Goal: Transaction & Acquisition: Purchase product/service

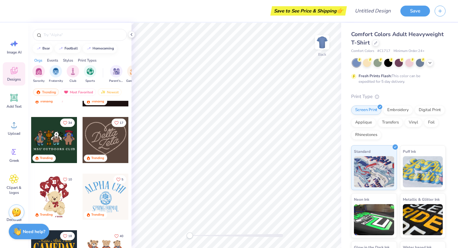
scroll to position [215, 0]
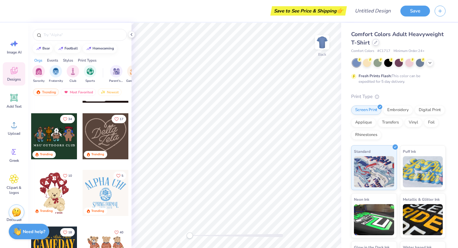
click at [377, 43] on icon at bounding box center [375, 42] width 3 height 3
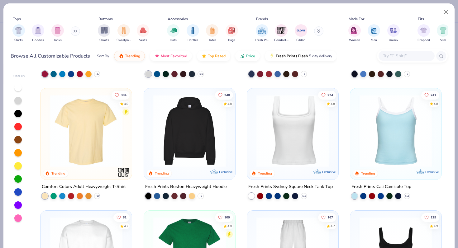
scroll to position [26, 0]
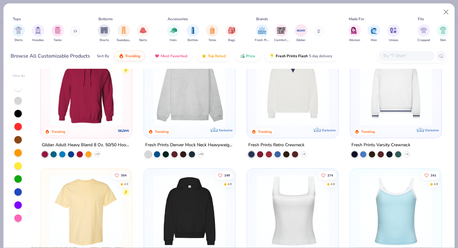
click at [92, 98] on img at bounding box center [86, 89] width 79 height 73
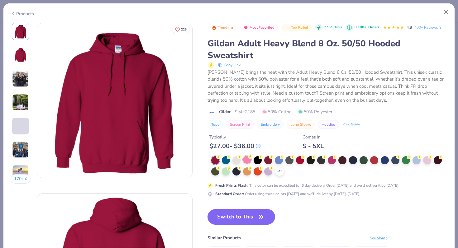
click at [246, 161] on div at bounding box center [247, 160] width 8 height 8
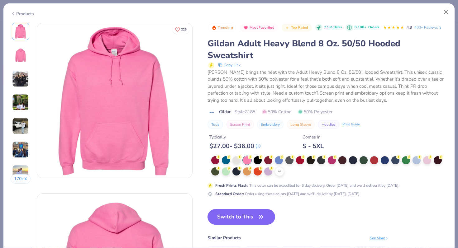
click at [279, 171] on icon at bounding box center [279, 171] width 5 height 5
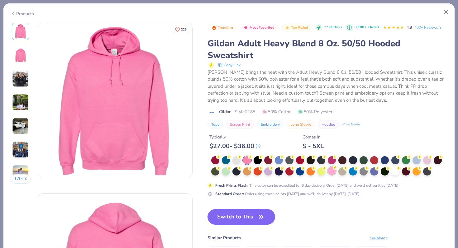
click at [332, 171] on div at bounding box center [332, 171] width 8 height 8
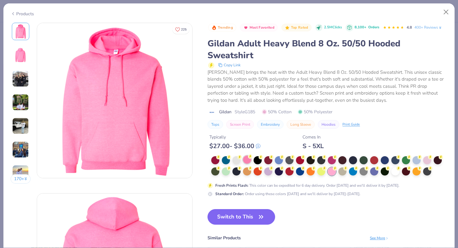
click at [245, 160] on div at bounding box center [247, 160] width 8 height 8
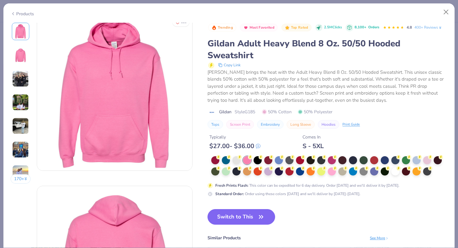
scroll to position [1, 0]
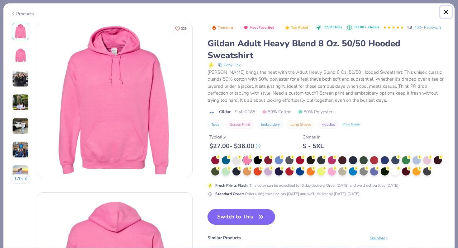
click at [449, 13] on button "Close" at bounding box center [446, 12] width 12 height 12
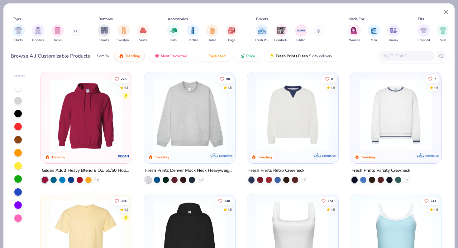
click at [202, 121] on img at bounding box center [189, 114] width 79 height 73
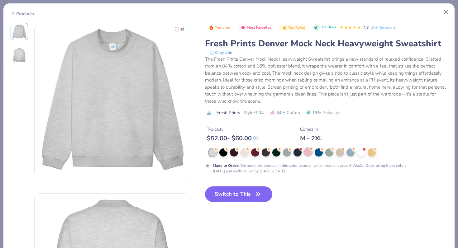
click at [310, 150] on circle at bounding box center [311, 149] width 4 height 4
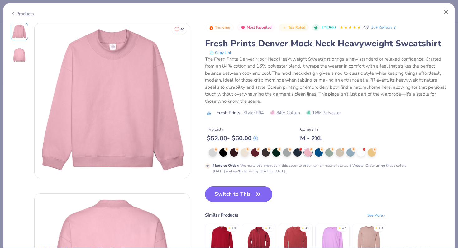
click at [253, 195] on button "Switch to This" at bounding box center [239, 195] width 68 height 16
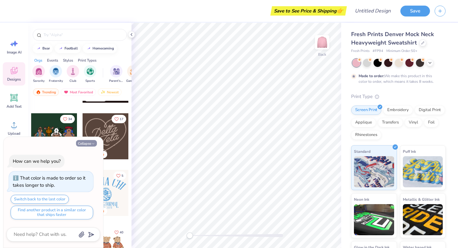
click at [85, 144] on button "Collapse" at bounding box center [86, 143] width 21 height 7
type textarea "x"
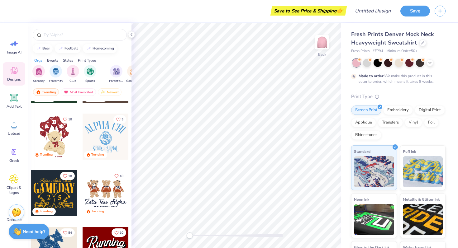
scroll to position [271, 0]
click at [106, 196] on div at bounding box center [106, 193] width 46 height 46
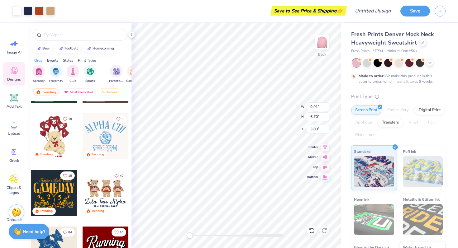
type input "9.91"
type input "6.70"
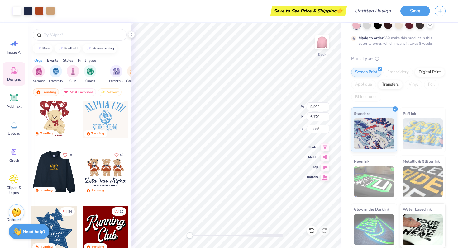
scroll to position [283, 0]
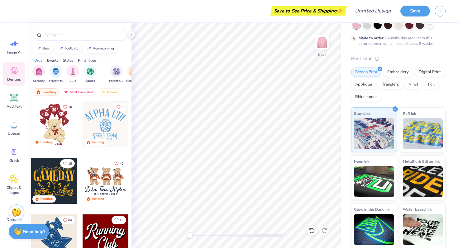
click at [52, 129] on div at bounding box center [54, 124] width 46 height 46
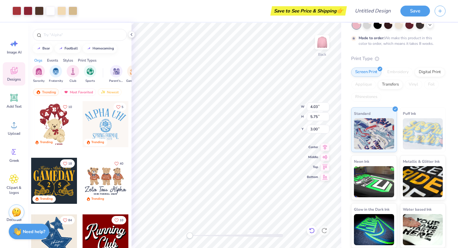
click at [312, 234] on div at bounding box center [312, 231] width 10 height 10
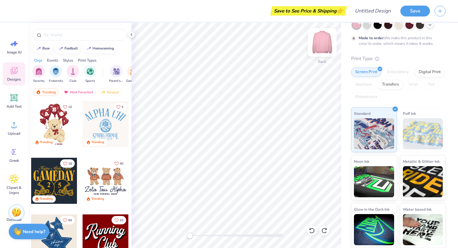
click at [320, 43] on img at bounding box center [322, 42] width 25 height 25
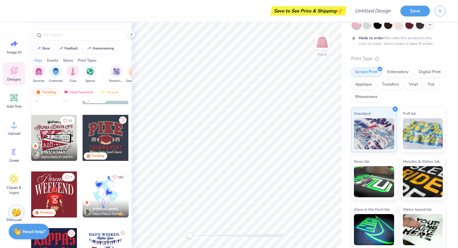
scroll to position [896, 0]
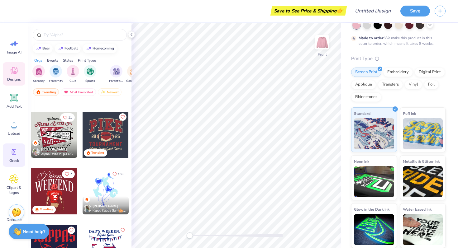
click at [15, 154] on icon at bounding box center [13, 151] width 9 height 9
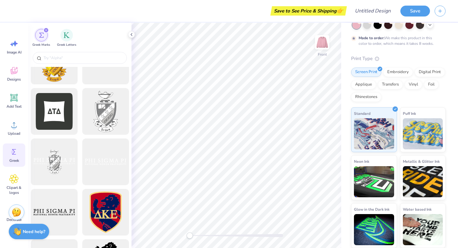
scroll to position [232, 0]
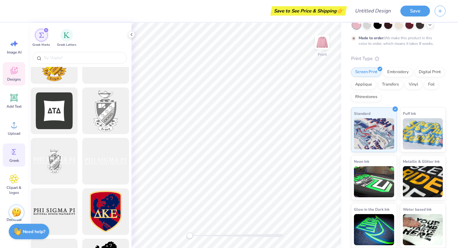
click at [15, 73] on icon at bounding box center [14, 70] width 7 height 7
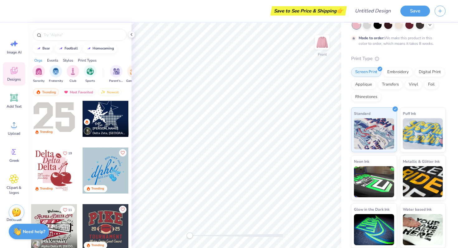
scroll to position [805, 0]
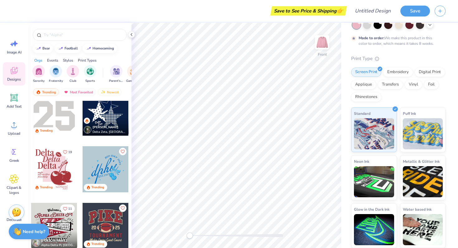
click at [49, 170] on div at bounding box center [54, 169] width 46 height 46
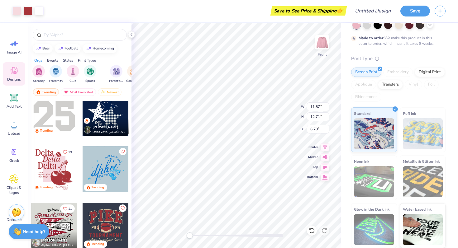
type input "11.57"
type input "12.71"
type input "6.70"
type input "13.17"
type input "14.48"
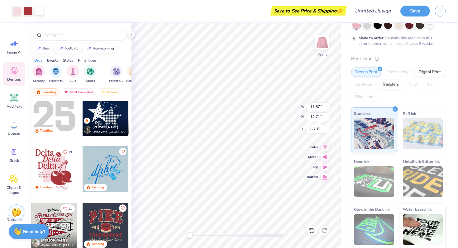
type input "5.89"
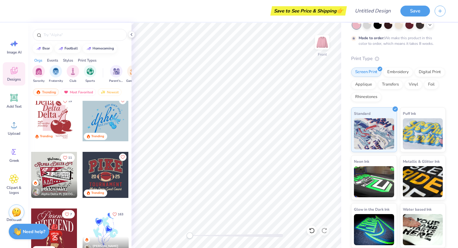
scroll to position [915, 0]
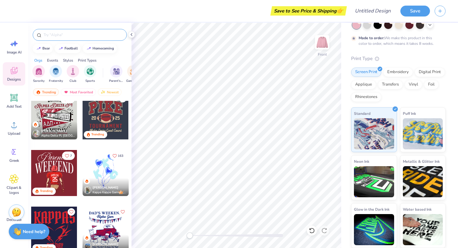
click at [71, 39] on div at bounding box center [80, 35] width 94 height 12
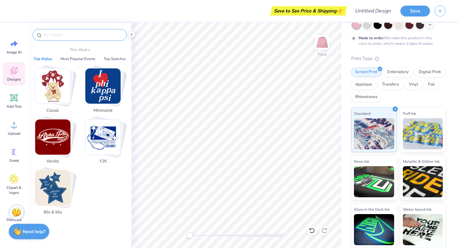
click at [69, 36] on input "text" at bounding box center [83, 35] width 80 height 6
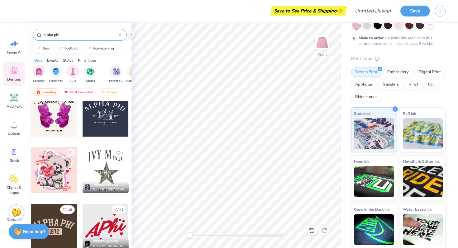
scroll to position [793, 0]
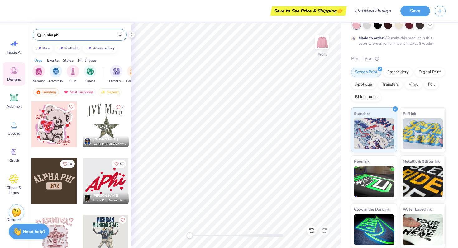
type input "alpha phi"
click at [52, 122] on div at bounding box center [54, 125] width 46 height 46
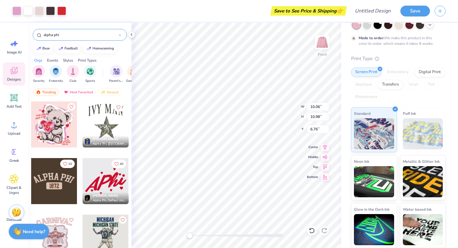
type input "6.76"
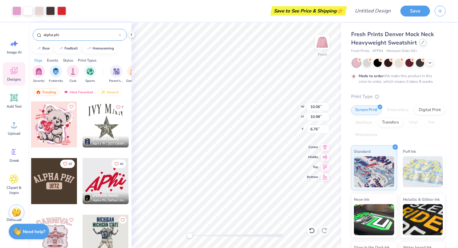
click at [423, 45] on div "Fresh Prints Denver Mock Neck Heavyweight Sweatshirt" at bounding box center [398, 38] width 94 height 17
click at [423, 43] on icon at bounding box center [422, 42] width 3 height 3
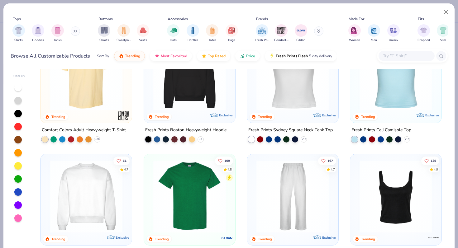
scroll to position [161, 0]
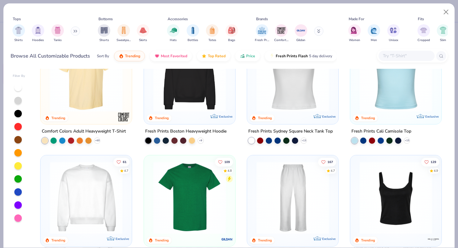
click at [201, 93] on img at bounding box center [189, 75] width 79 height 73
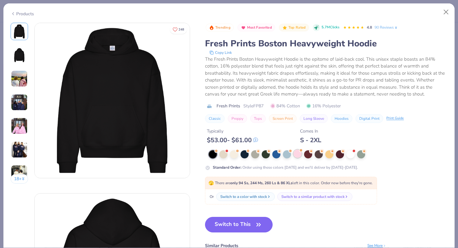
click at [299, 151] on span at bounding box center [300, 150] width 3 height 3
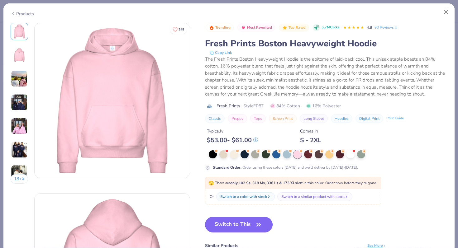
click at [230, 220] on button "Switch to This" at bounding box center [239, 225] width 68 height 16
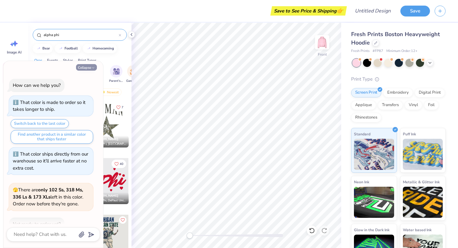
click at [87, 66] on button "Collapse" at bounding box center [86, 67] width 21 height 7
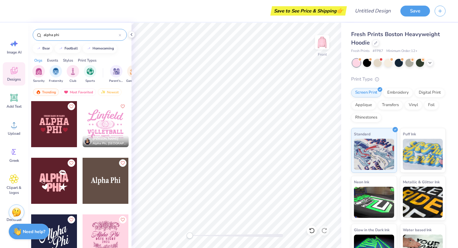
scroll to position [1122, 0]
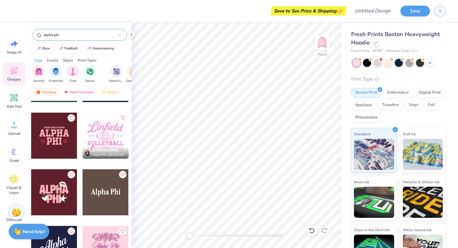
click at [61, 133] on div at bounding box center [54, 136] width 46 height 46
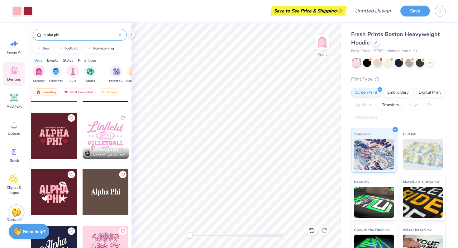
click at [435, 64] on div at bounding box center [398, 63] width 93 height 8
click at [432, 64] on icon at bounding box center [429, 62] width 5 height 5
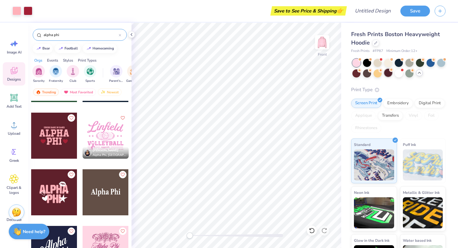
click at [387, 74] on div at bounding box center [388, 73] width 8 height 8
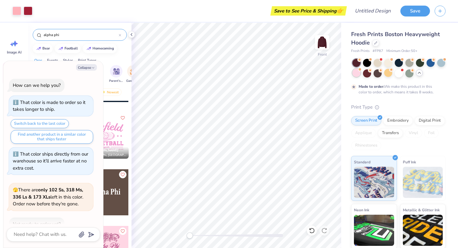
scroll to position [88, 0]
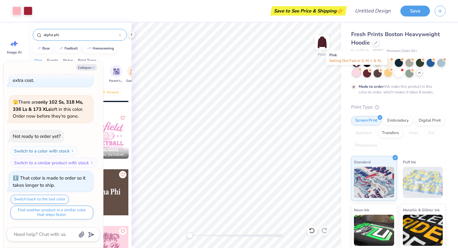
click at [358, 74] on div at bounding box center [356, 73] width 8 height 8
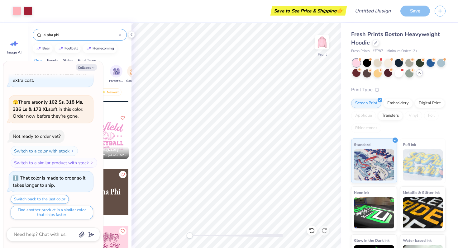
scroll to position [200, 0]
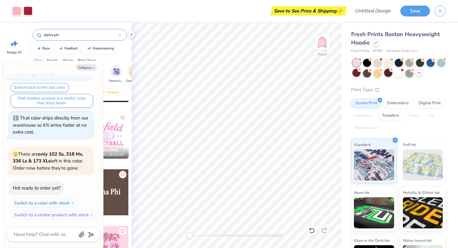
click at [356, 75] on div at bounding box center [356, 73] width 8 height 8
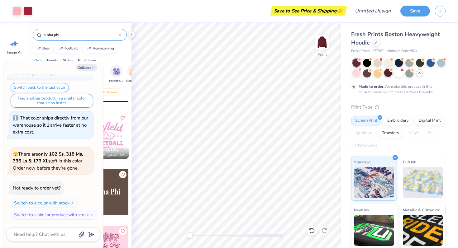
scroll to position [251, 0]
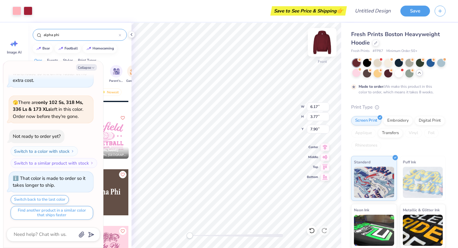
click at [325, 48] on img at bounding box center [322, 42] width 25 height 25
type textarea "x"
type input "6.03"
type input "3.68"
type input "9.28"
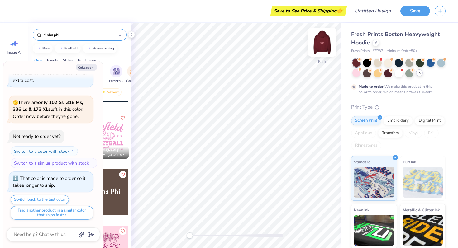
click at [321, 37] on img at bounding box center [322, 42] width 25 height 25
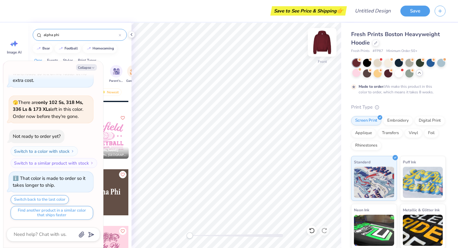
click at [324, 41] on img at bounding box center [322, 42] width 25 height 25
click at [94, 69] on icon "button" at bounding box center [93, 68] width 4 height 4
type textarea "x"
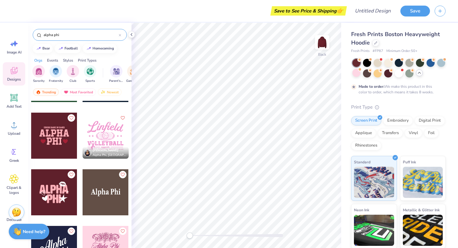
click at [58, 142] on div at bounding box center [54, 136] width 46 height 46
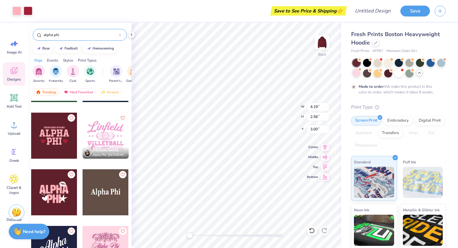
type input "4.19"
type input "2.56"
type input "7.94"
type input "4.85"
type input "5.47"
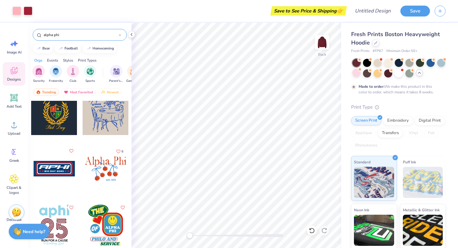
scroll to position [2167, 0]
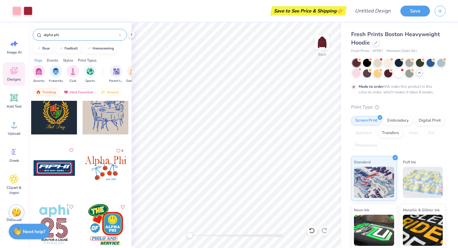
click at [73, 33] on input "alpha phi" at bounding box center [81, 35] width 76 height 6
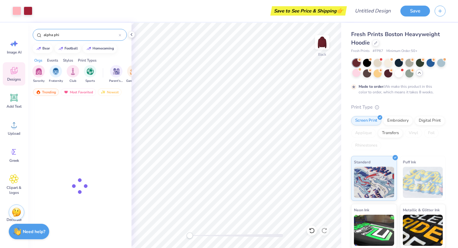
click at [73, 33] on input "alpha phi" at bounding box center [81, 35] width 76 height 6
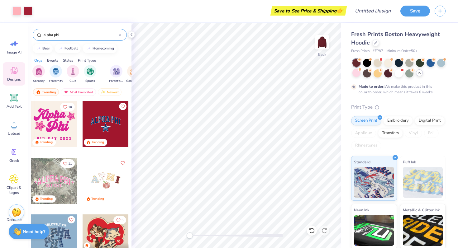
click at [72, 33] on input "alpha phi" at bounding box center [81, 35] width 76 height 6
click at [44, 48] on div "bear" at bounding box center [45, 47] width 7 height 3
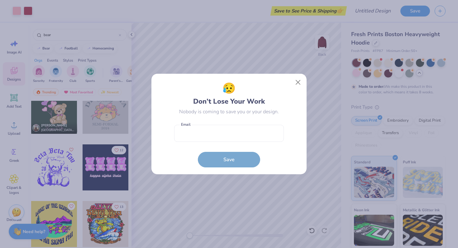
scroll to position [753, 0]
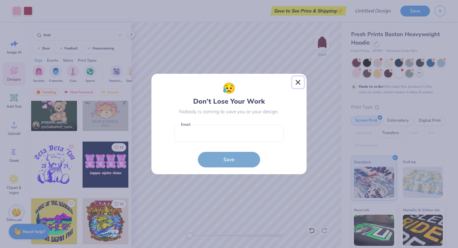
click at [295, 79] on button "Close" at bounding box center [298, 83] width 12 height 12
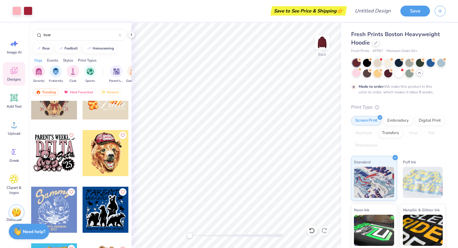
scroll to position [1564, 0]
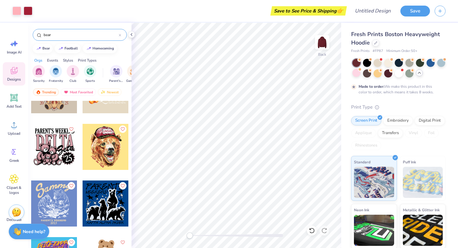
click at [41, 35] on icon at bounding box center [39, 35] width 5 height 5
click at [43, 35] on input "bear" at bounding box center [81, 35] width 76 height 6
type input "aphi bear"
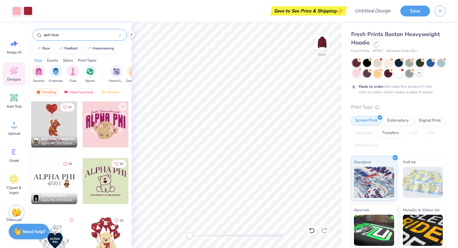
scroll to position [285, 0]
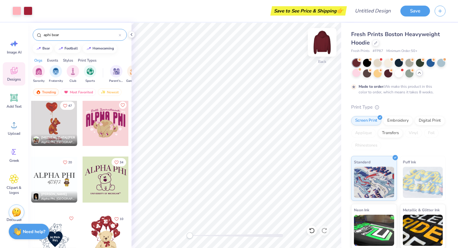
click at [320, 41] on img at bounding box center [322, 42] width 25 height 25
click at [57, 123] on div at bounding box center [54, 123] width 46 height 46
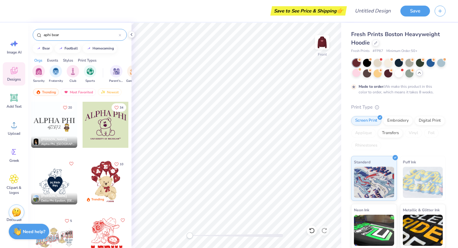
scroll to position [345, 0]
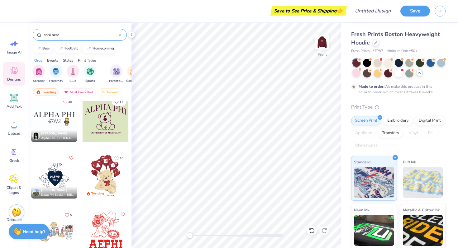
click at [103, 174] on div at bounding box center [106, 176] width 46 height 46
type input "10.52"
type input "11.82"
type input "7.54"
type input "8.39"
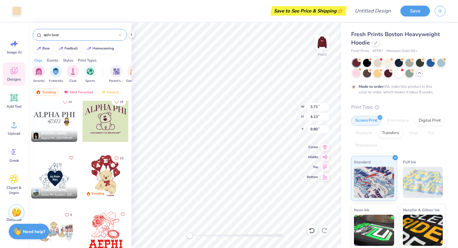
type input "9.95"
type input "2.01"
type input "2.39"
type input "7.21"
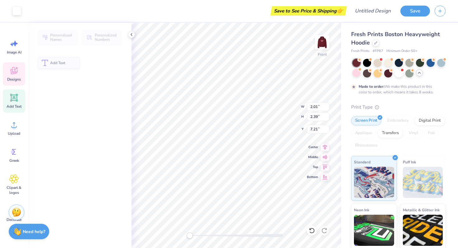
type input "0.69"
type input "0.67"
type input "7.90"
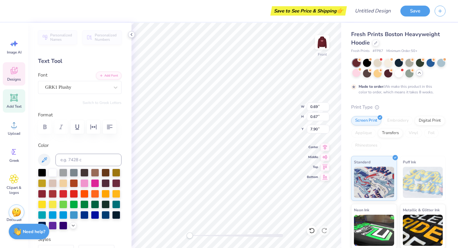
click at [129, 34] on icon at bounding box center [131, 34] width 5 height 5
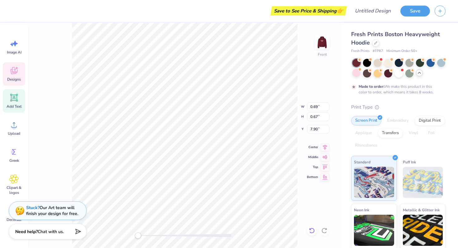
click at [313, 228] on icon at bounding box center [312, 231] width 6 height 6
click at [310, 232] on icon at bounding box center [311, 231] width 5 height 6
click at [323, 41] on img at bounding box center [322, 42] width 12 height 12
click at [356, 73] on div at bounding box center [356, 73] width 8 height 8
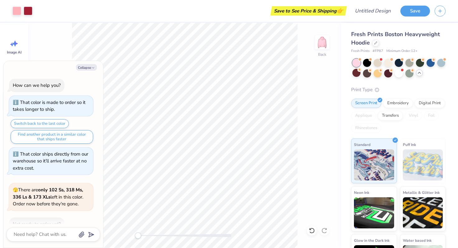
scroll to position [363, 0]
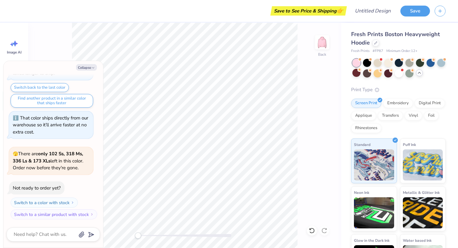
click at [86, 71] on div "Collapse How can we help you? That color is made to order so it takes longer to…" at bounding box center [53, 154] width 100 height 187
click at [82, 63] on div "Collapse How can we help you? That color is made to order so it takes longer to…" at bounding box center [53, 154] width 100 height 187
click at [82, 67] on button "Collapse" at bounding box center [86, 67] width 21 height 7
type textarea "x"
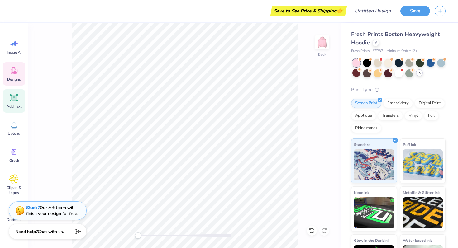
click at [18, 70] on icon at bounding box center [13, 70] width 9 height 9
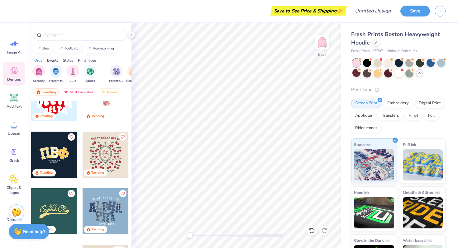
scroll to position [1419, 0]
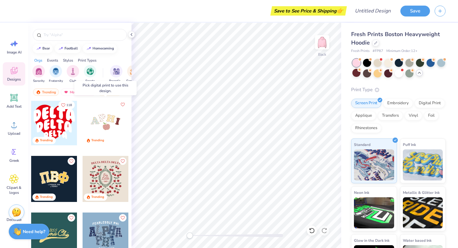
click at [106, 121] on div at bounding box center [106, 122] width 46 height 46
click at [112, 125] on div at bounding box center [106, 122] width 46 height 46
click at [104, 116] on div at bounding box center [106, 122] width 46 height 46
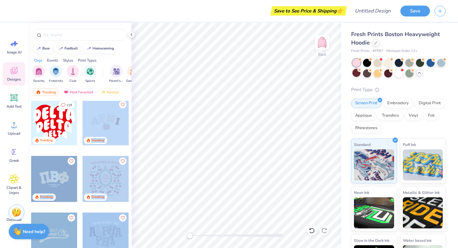
click at [234, 120] on div "Save to See Price & Shipping 👉 Design Title Save Image AI Designs Add Text Uplo…" at bounding box center [229, 124] width 458 height 248
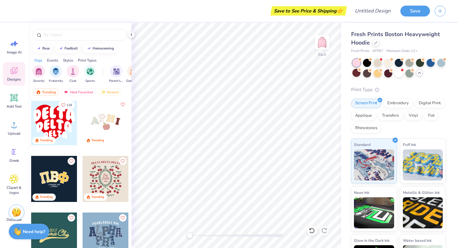
click at [88, 119] on div at bounding box center [106, 122] width 46 height 46
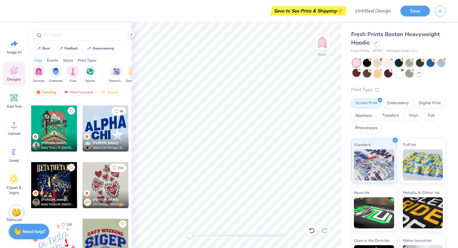
scroll to position [3001, 0]
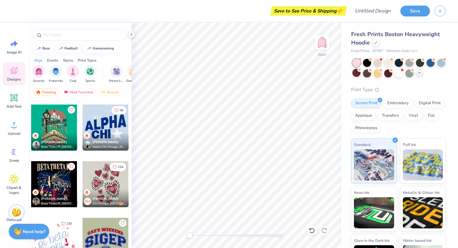
click at [104, 178] on div at bounding box center [106, 184] width 46 height 46
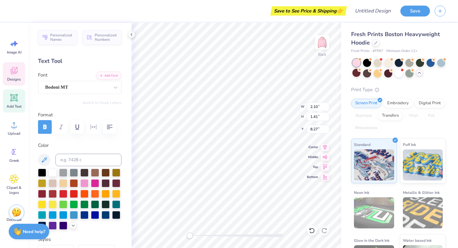
type textarea "O"
type textarea "APhi"
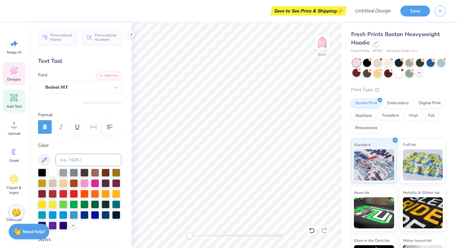
click at [14, 72] on icon at bounding box center [14, 70] width 7 height 7
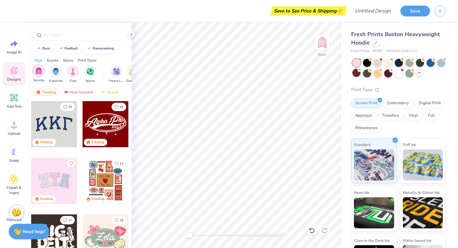
click at [35, 66] on div "filter for Sorority" at bounding box center [38, 70] width 12 height 12
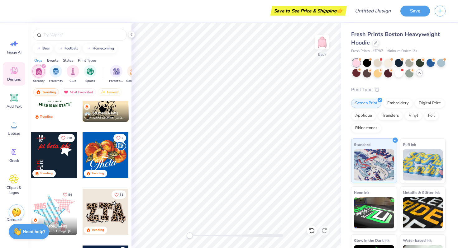
scroll to position [464, 0]
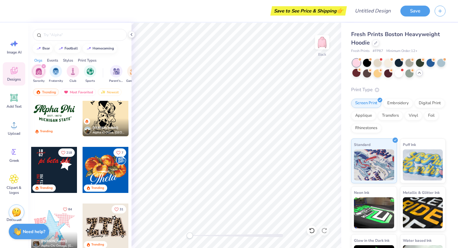
click at [58, 116] on div at bounding box center [54, 113] width 46 height 46
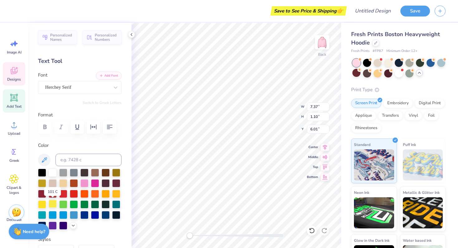
click at [51, 205] on div at bounding box center [53, 204] width 8 height 8
click at [43, 204] on div at bounding box center [42, 204] width 8 height 8
type input "9.65"
type input "2.42"
type input "3.00"
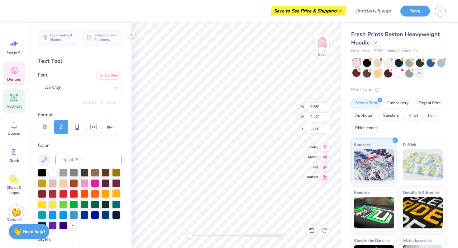
click at [118, 192] on div at bounding box center [116, 193] width 8 height 8
type input "7.37"
type input "1.10"
type input "6.20"
click at [117, 193] on div at bounding box center [116, 193] width 8 height 8
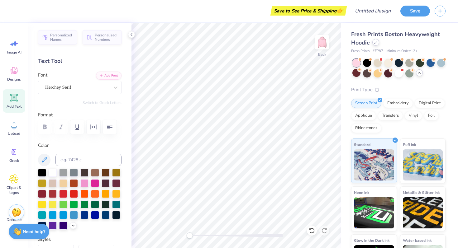
click at [377, 42] on div at bounding box center [375, 42] width 7 height 7
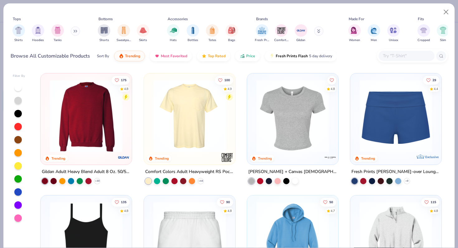
scroll to position [366, 0]
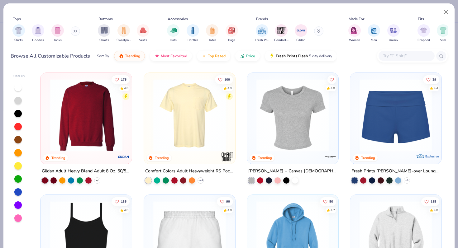
click at [99, 179] on icon at bounding box center [97, 180] width 5 height 5
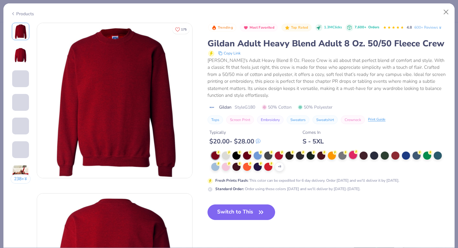
click at [353, 157] on div at bounding box center [353, 155] width 8 height 8
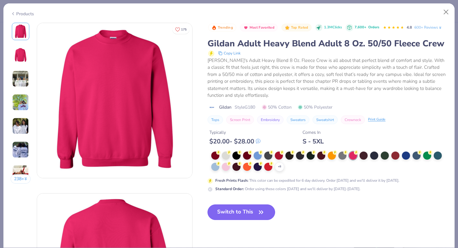
click at [249, 210] on button "Switch to This" at bounding box center [241, 213] width 68 height 16
click at [241, 211] on button "Switch to This" at bounding box center [241, 213] width 68 height 16
click at [258, 215] on icon "button" at bounding box center [261, 212] width 9 height 9
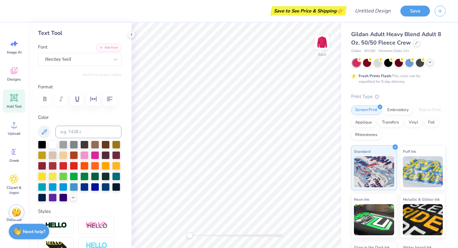
scroll to position [37, 0]
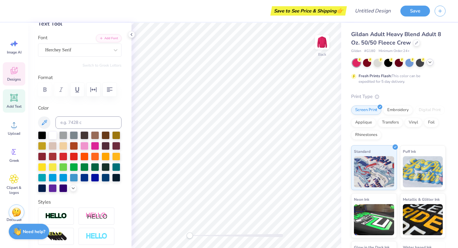
click at [9, 70] on div "Designs" at bounding box center [14, 73] width 22 height 23
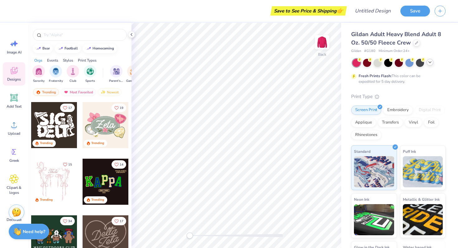
scroll to position [113, 0]
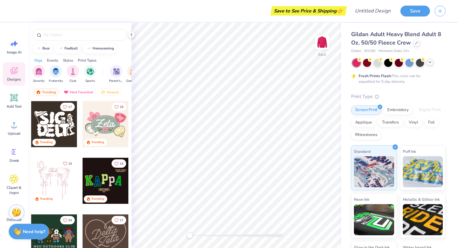
click at [56, 125] on div at bounding box center [54, 124] width 46 height 46
type input "2.15"
type input "2.86"
type input "3.18"
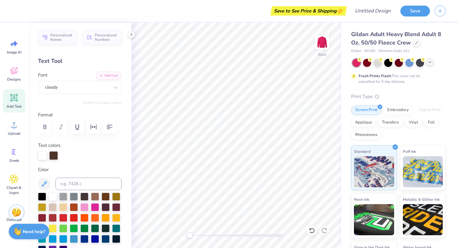
click at [431, 64] on icon at bounding box center [429, 62] width 5 height 5
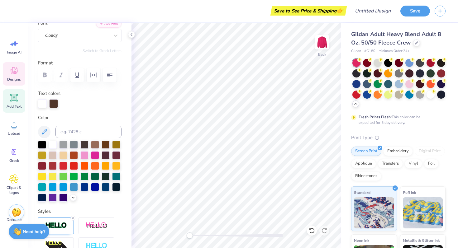
scroll to position [66, 0]
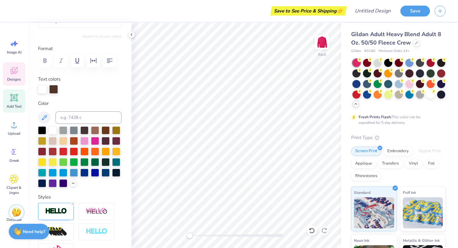
click at [15, 79] on span "Designs" at bounding box center [14, 79] width 14 height 5
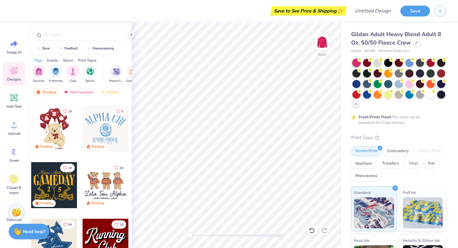
scroll to position [271, 0]
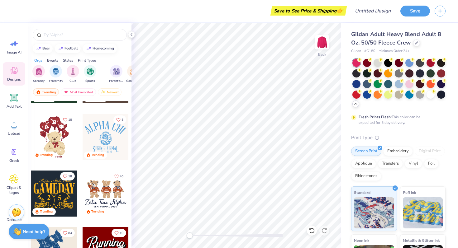
click at [57, 143] on div at bounding box center [54, 137] width 46 height 46
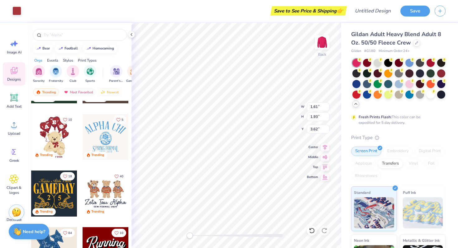
type input "0.62"
type input "0.61"
type input "4.17"
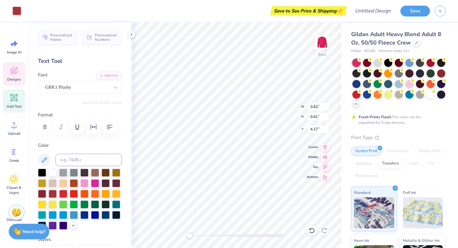
type input "1.64"
type input "1.95"
type input "3.00"
type input "1.54"
type input "0.81"
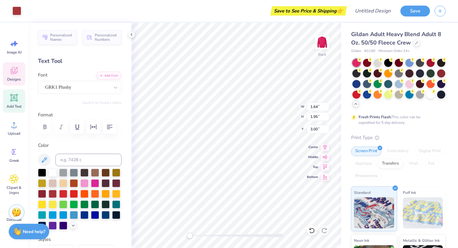
type input "3.05"
type input "1.65"
type input "4.07"
type input "3.07"
click at [115, 192] on div at bounding box center [116, 193] width 8 height 8
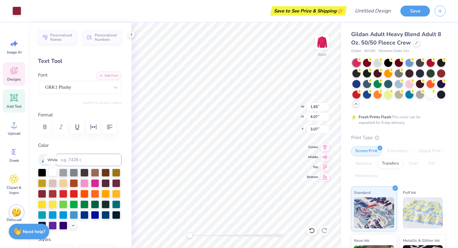
click at [52, 173] on div at bounding box center [53, 172] width 8 height 8
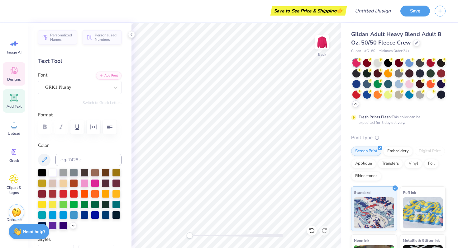
click at [16, 71] on icon at bounding box center [13, 70] width 9 height 9
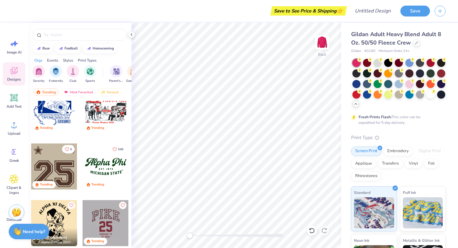
scroll to position [526, 0]
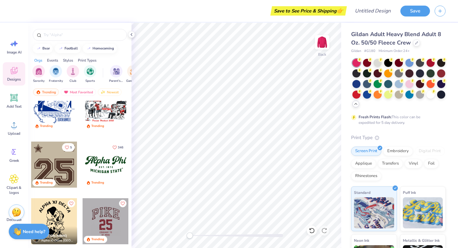
click at [102, 158] on div at bounding box center [106, 165] width 46 height 46
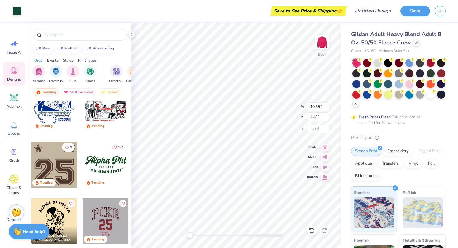
type input "10.35"
type input "4.41"
type input "3.09"
type input "13.15"
type input "5.60"
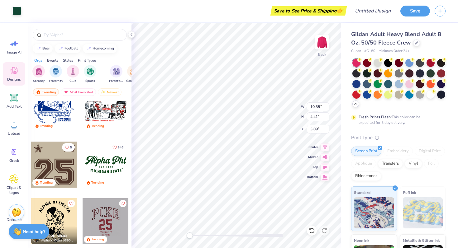
type input "3.19"
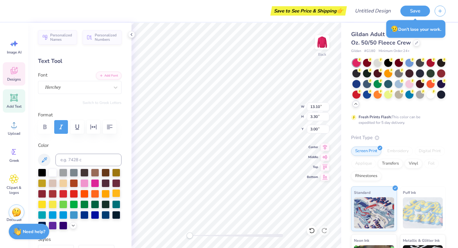
click at [114, 193] on div at bounding box center [116, 193] width 8 height 8
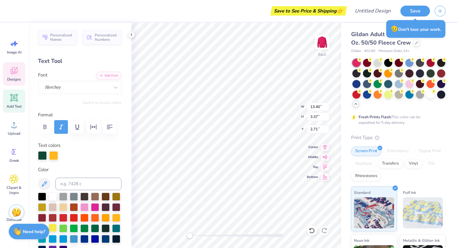
click at [56, 229] on div at bounding box center [53, 228] width 8 height 8
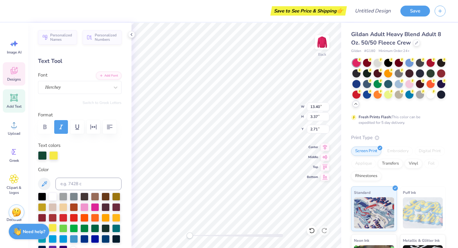
click at [53, 230] on div at bounding box center [53, 228] width 8 height 8
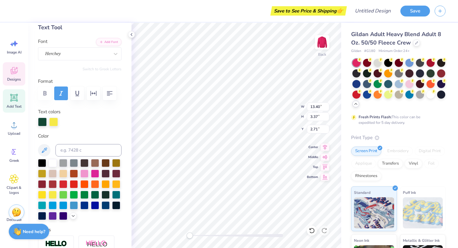
scroll to position [37, 0]
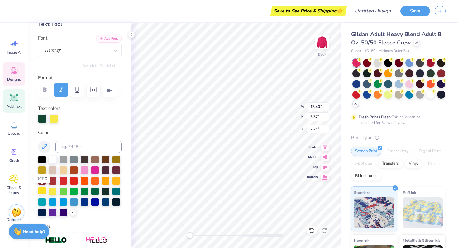
click at [40, 192] on div at bounding box center [42, 191] width 8 height 8
click at [43, 188] on div at bounding box center [42, 191] width 8 height 8
type input "4.47"
type input "0.55"
type input "6.36"
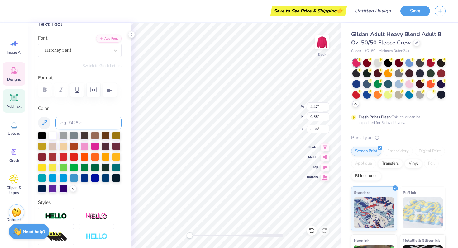
scroll to position [0, 1]
click at [40, 167] on div at bounding box center [42, 167] width 8 height 8
type input "10.05"
type input "1.49"
type input "7.10"
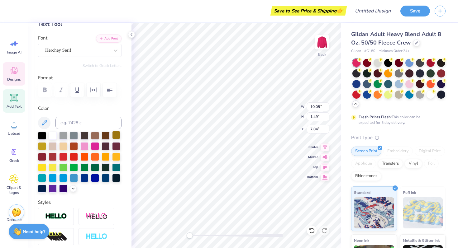
type input "7.04"
type textarea "M"
type textarea "[GEOGRAPHIC_DATA]"
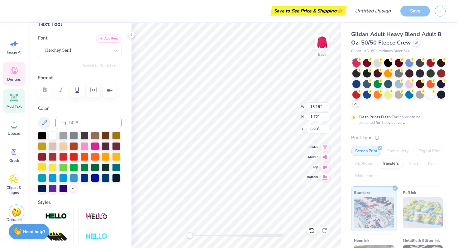
click at [42, 166] on div at bounding box center [42, 167] width 8 height 8
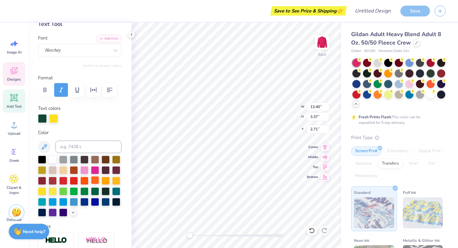
type input "12.63"
type input "3.18"
click at [313, 230] on icon at bounding box center [312, 231] width 6 height 6
type input "13.40"
type input "3.37"
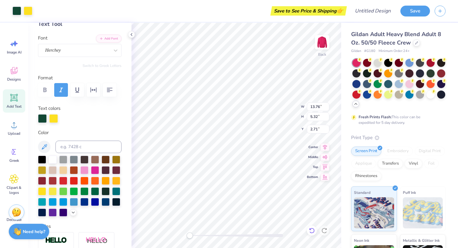
type input "13.76"
type input "5.32"
type input "3.00"
click at [398, 63] on div at bounding box center [399, 62] width 8 height 8
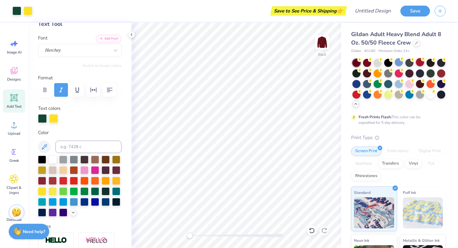
click at [423, 64] on div at bounding box center [420, 62] width 8 height 8
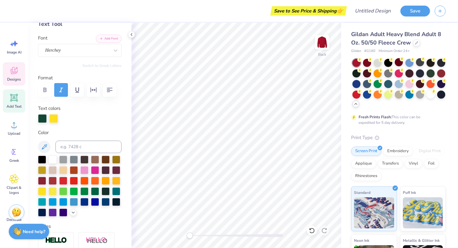
click at [7, 70] on div "Designs" at bounding box center [14, 73] width 22 height 23
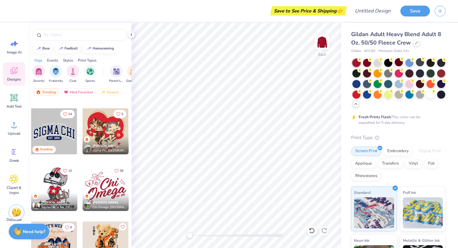
scroll to position [2096, 0]
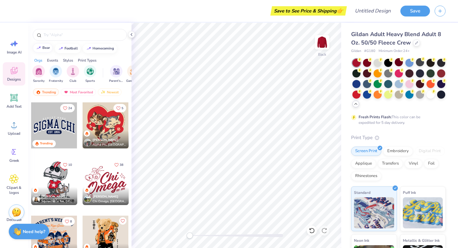
click at [45, 52] on button "bear" at bounding box center [43, 47] width 20 height 9
type input "bear"
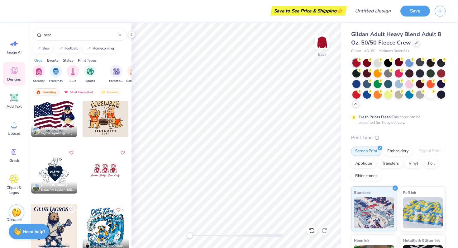
scroll to position [465, 0]
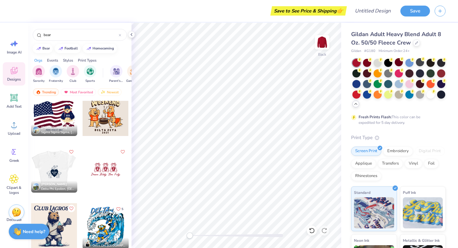
click at [31, 170] on div at bounding box center [8, 170] width 46 height 46
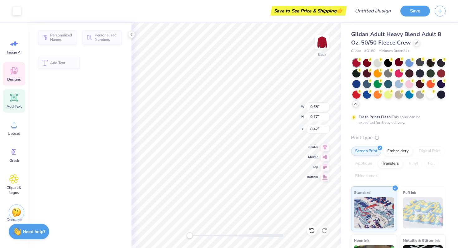
type input "0.68"
type input "0.77"
type input "8.47"
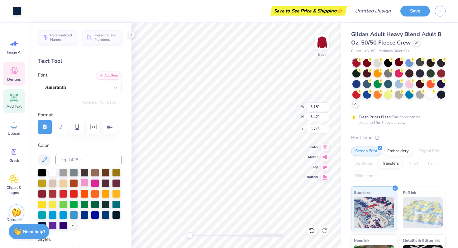
click at [80, 179] on div at bounding box center [84, 183] width 8 height 8
click at [54, 172] on div at bounding box center [53, 172] width 8 height 8
click at [410, 85] on div at bounding box center [409, 83] width 8 height 8
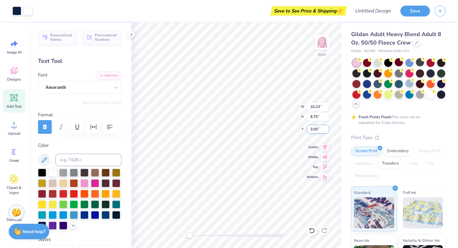
type input "3.12"
click at [412, 73] on div at bounding box center [409, 73] width 8 height 8
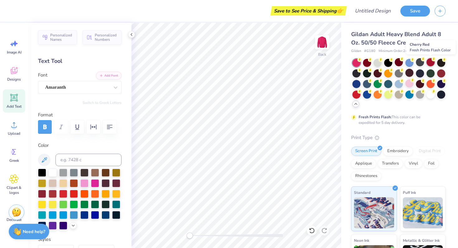
click at [432, 65] on div at bounding box center [430, 62] width 8 height 8
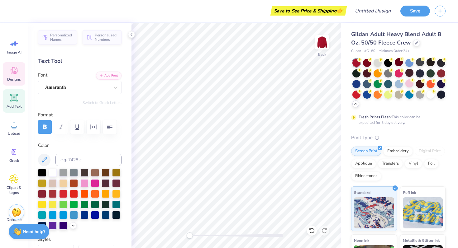
click at [16, 71] on icon at bounding box center [13, 70] width 9 height 9
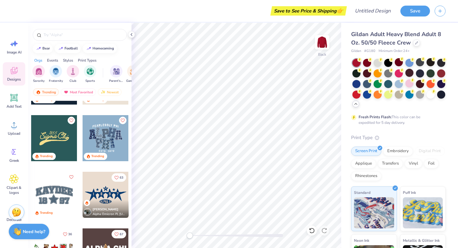
scroll to position [1516, 0]
click at [49, 136] on div at bounding box center [54, 139] width 46 height 46
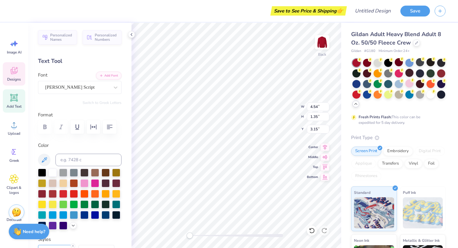
scroll to position [0, 0]
type textarea "S"
type textarea "Alpha Phi"
click at [312, 231] on icon at bounding box center [312, 231] width 6 height 6
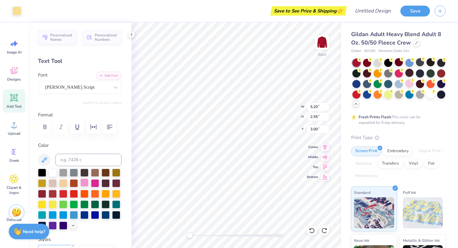
click at [86, 182] on div at bounding box center [84, 183] width 8 height 8
type input "4.74"
click at [311, 228] on icon at bounding box center [312, 231] width 6 height 6
click at [86, 183] on div at bounding box center [84, 183] width 8 height 8
type input "4.74"
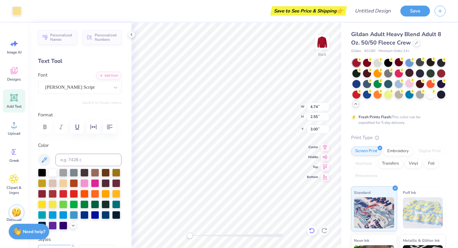
click at [309, 228] on icon at bounding box center [312, 231] width 6 height 6
click at [83, 183] on div at bounding box center [84, 183] width 8 height 8
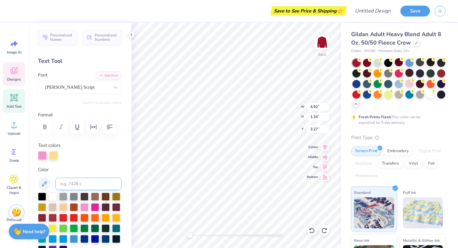
type input "4.74"
type input "1.33"
type input "4.22"
click at [45, 158] on div at bounding box center [42, 155] width 9 height 9
click at [43, 156] on div at bounding box center [42, 155] width 9 height 9
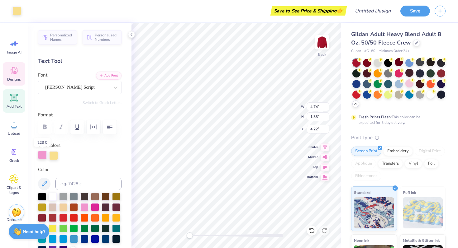
click at [45, 156] on div at bounding box center [42, 155] width 9 height 9
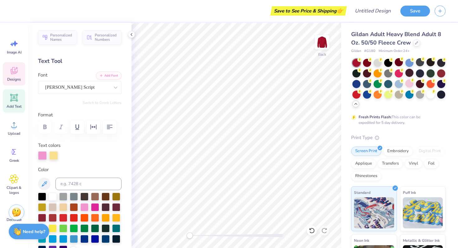
click at [17, 79] on span "Designs" at bounding box center [14, 79] width 14 height 5
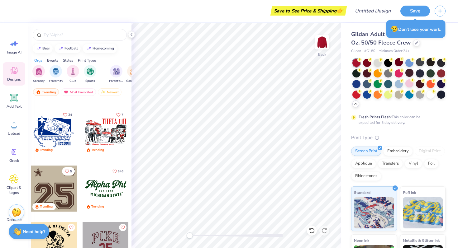
scroll to position [504, 0]
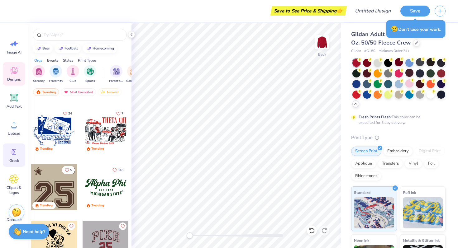
click at [14, 159] on span "Greek" at bounding box center [14, 160] width 10 height 5
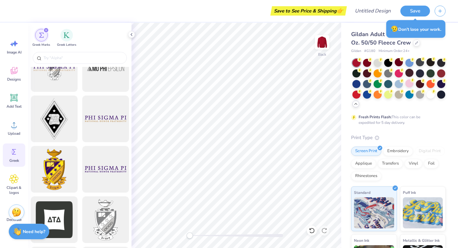
scroll to position [124, 0]
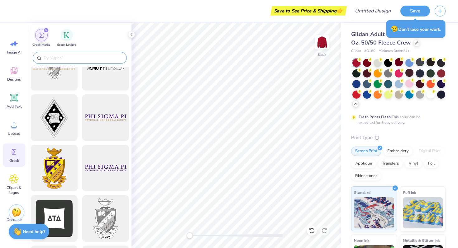
click at [67, 57] on input "text" at bounding box center [83, 58] width 80 height 6
click at [68, 31] on div "filter for Greek Letters" at bounding box center [66, 34] width 12 height 12
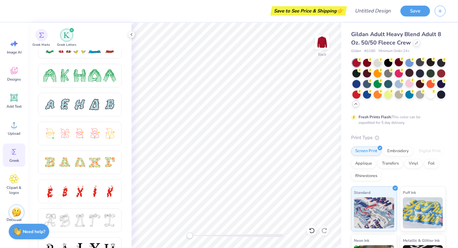
scroll to position [0, 0]
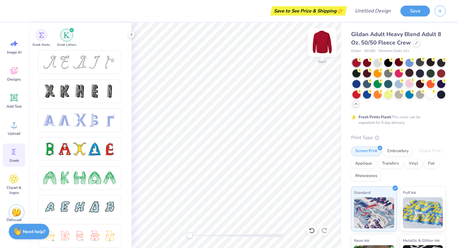
click at [319, 41] on img at bounding box center [322, 42] width 25 height 25
drag, startPoint x: 16, startPoint y: 74, endPoint x: 25, endPoint y: 67, distance: 11.5
click at [16, 74] on icon at bounding box center [13, 70] width 9 height 9
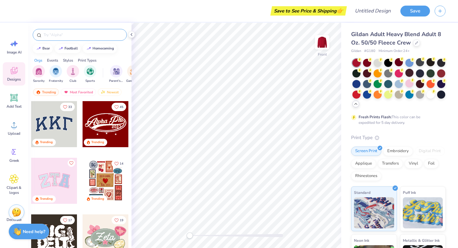
click at [84, 36] on input "text" at bounding box center [83, 35] width 80 height 6
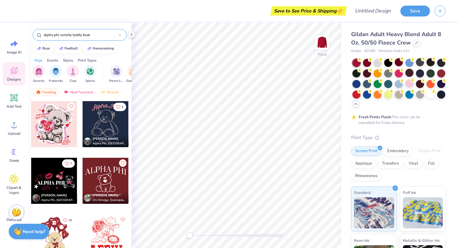
type input "alpha phi soroity teddy bear"
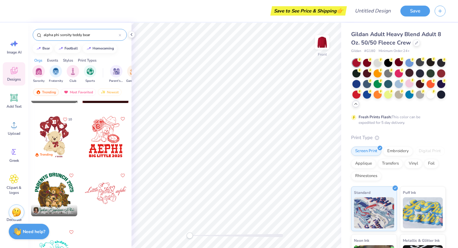
scroll to position [102, 0]
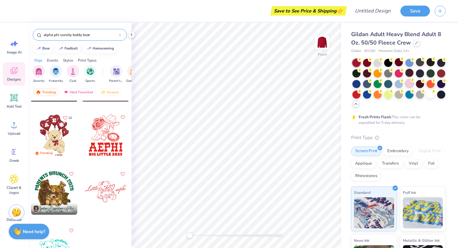
click at [409, 84] on div at bounding box center [409, 83] width 8 height 8
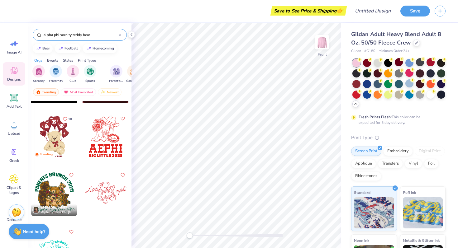
scroll to position [0, 0]
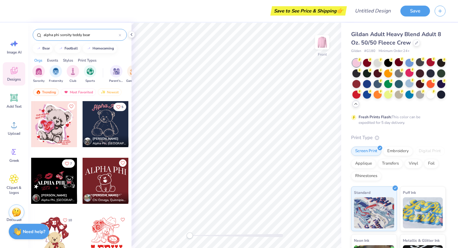
click at [54, 181] on div at bounding box center [54, 181] width 46 height 46
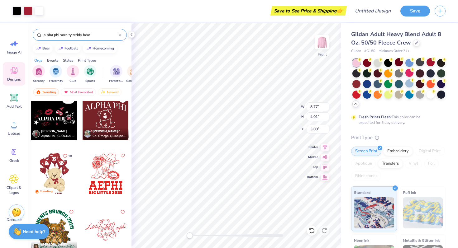
scroll to position [113, 0]
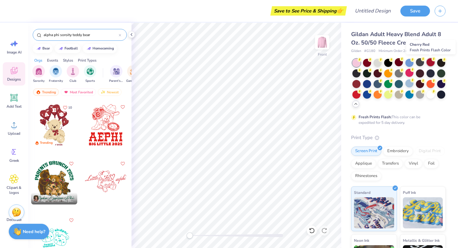
click at [431, 59] on div at bounding box center [430, 62] width 8 height 8
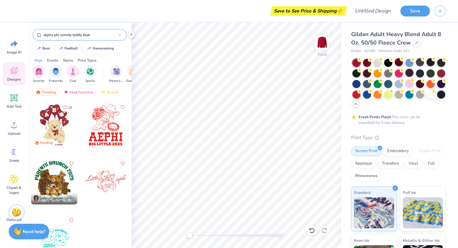
click at [52, 185] on div at bounding box center [54, 182] width 46 height 46
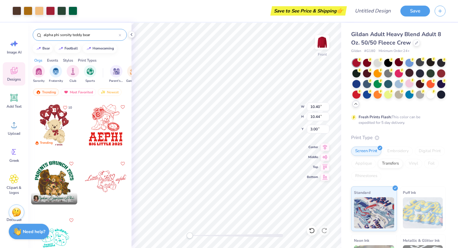
type input "12.10"
type input "12.14"
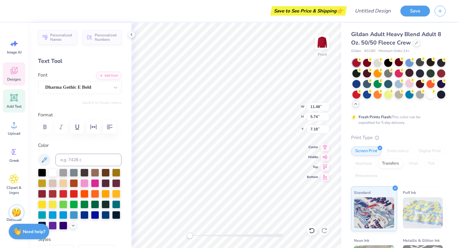
scroll to position [0, 1]
type textarea "Beta Alpha"
click at [42, 203] on div at bounding box center [42, 204] width 8 height 8
click at [93, 182] on div at bounding box center [95, 183] width 8 height 8
click at [82, 182] on div at bounding box center [84, 183] width 8 height 8
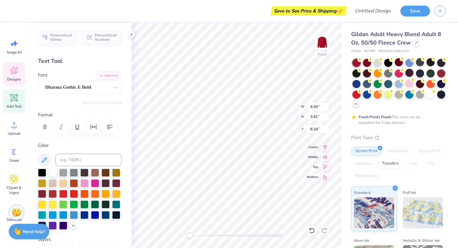
type input "8.84"
type input "4.58"
type input "6.67"
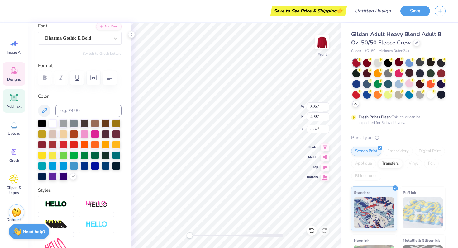
scroll to position [55, 0]
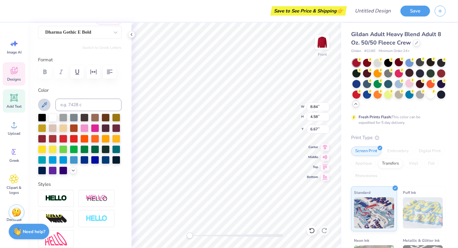
click at [48, 104] on button at bounding box center [44, 105] width 12 height 12
click at [45, 103] on icon at bounding box center [43, 104] width 7 height 7
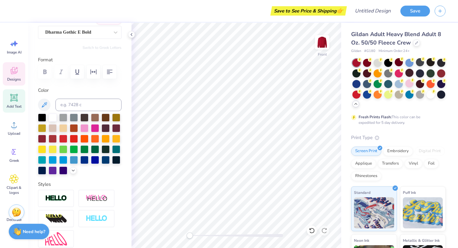
click at [19, 72] on div "Designs" at bounding box center [14, 73] width 22 height 23
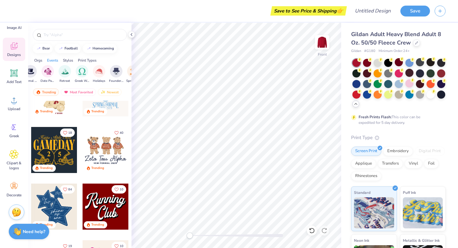
scroll to position [328, 0]
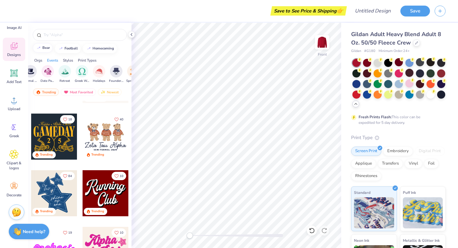
click at [49, 48] on div "bear" at bounding box center [45, 47] width 7 height 3
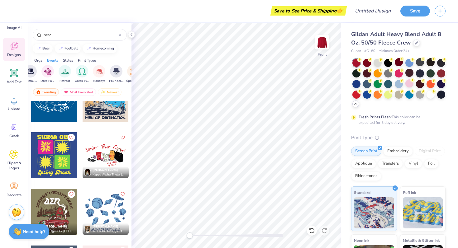
scroll to position [7962, 0]
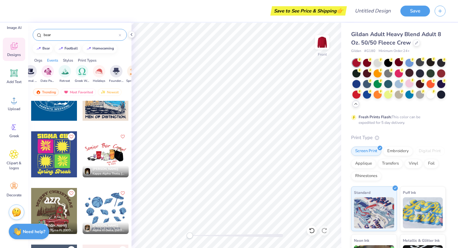
click at [68, 36] on input "bear" at bounding box center [81, 35] width 76 height 6
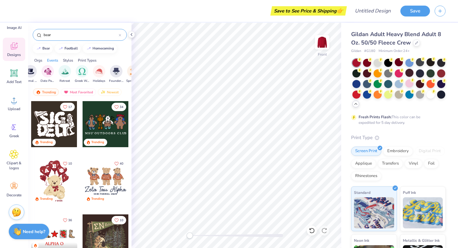
click at [68, 36] on input "bear" at bounding box center [81, 35] width 76 height 6
type input "alpha phi"
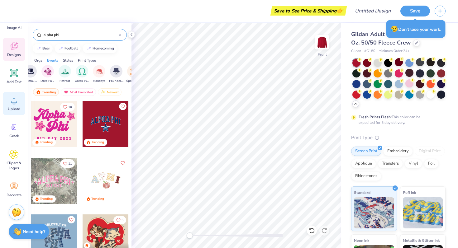
click at [17, 101] on icon at bounding box center [13, 100] width 9 height 9
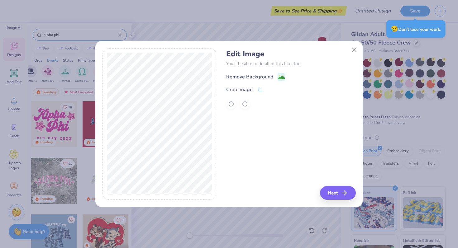
click at [280, 75] on image at bounding box center [281, 77] width 7 height 7
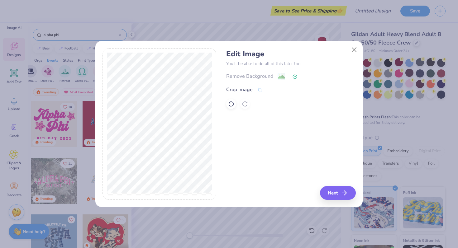
click at [294, 75] on icon at bounding box center [294, 76] width 5 height 5
click at [328, 195] on button "Next" at bounding box center [339, 193] width 36 height 14
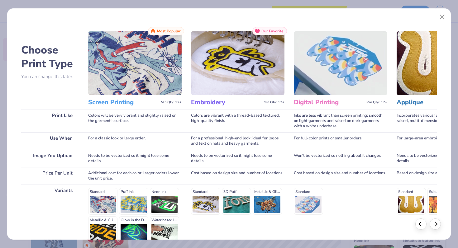
click at [134, 71] on img at bounding box center [134, 63] width 93 height 64
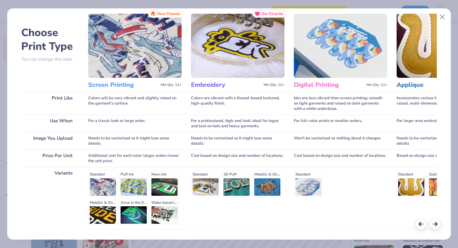
scroll to position [62, 0]
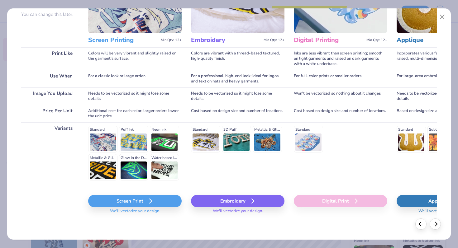
click at [141, 199] on div "Screen Print" at bounding box center [134, 201] width 93 height 12
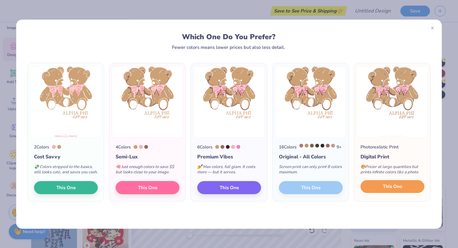
click at [379, 190] on button "This One" at bounding box center [392, 186] width 64 height 13
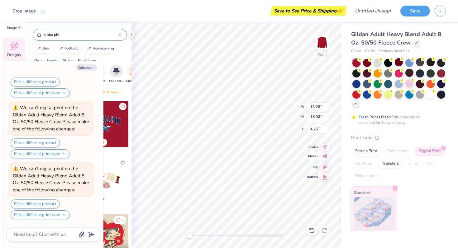
scroll to position [730, 0]
click at [367, 153] on div "Screen Print" at bounding box center [366, 150] width 30 height 9
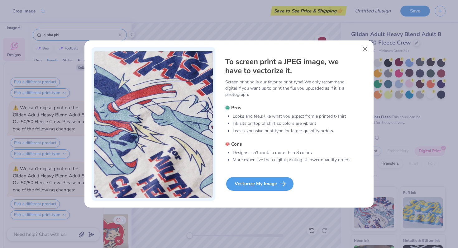
click at [273, 184] on div "Vectorize My Image" at bounding box center [259, 184] width 67 height 14
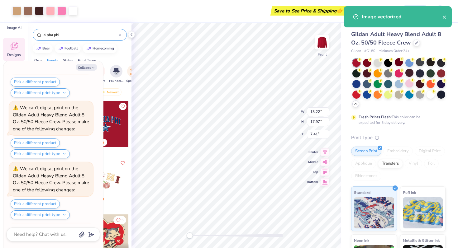
type textarea "x"
type input "13.22"
type input "17.97"
type input "7.41"
type textarea "x"
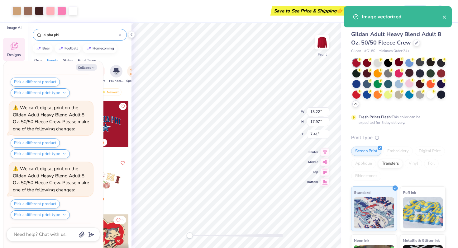
scroll to position [781, 0]
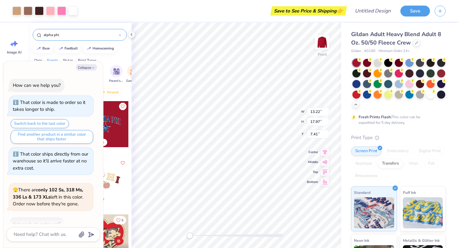
scroll to position [781, 0]
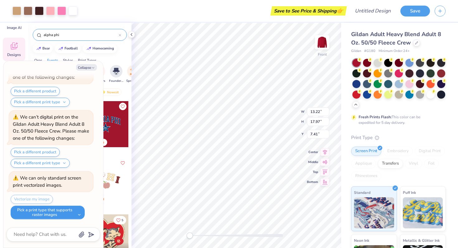
click at [49, 211] on button "Pick a print type that supports raster images" at bounding box center [48, 213] width 74 height 14
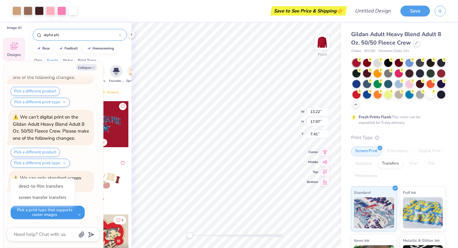
click at [52, 212] on button "Pick a print type that supports raster images" at bounding box center [48, 213] width 74 height 14
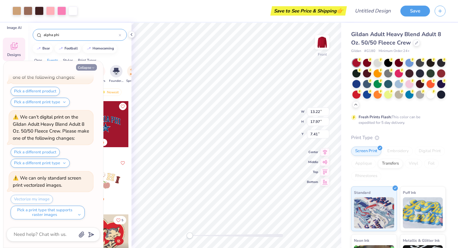
click at [87, 68] on button "Collapse" at bounding box center [86, 67] width 21 height 7
type textarea "x"
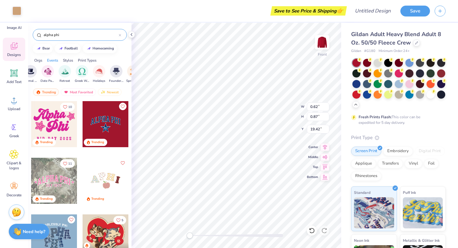
type input "0.83"
type input "0.86"
type input "0.83"
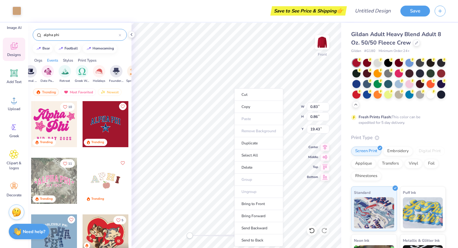
type input "19.43"
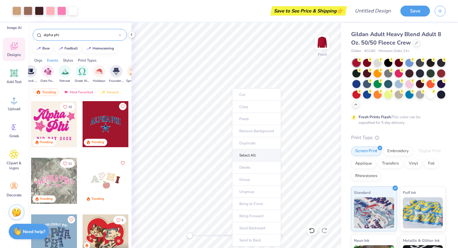
click at [247, 154] on li "Select All" at bounding box center [256, 155] width 49 height 12
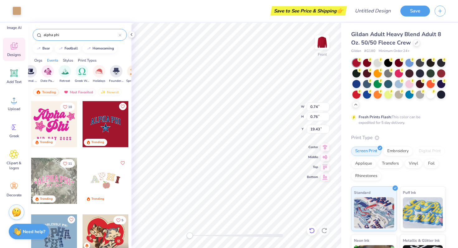
click at [311, 233] on icon at bounding box center [312, 231] width 6 height 6
click at [311, 233] on icon at bounding box center [311, 231] width 5 height 6
click at [310, 230] on icon at bounding box center [312, 231] width 6 height 6
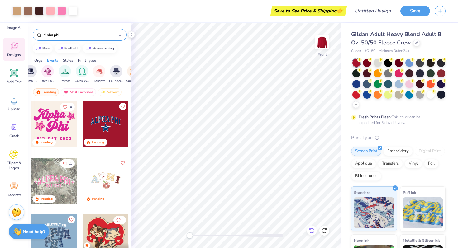
click at [310, 230] on icon at bounding box center [312, 231] width 6 height 6
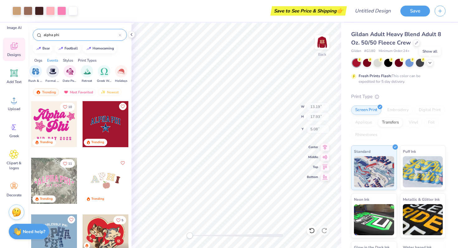
scroll to position [0, 164]
click at [14, 77] on icon at bounding box center [13, 73] width 9 height 9
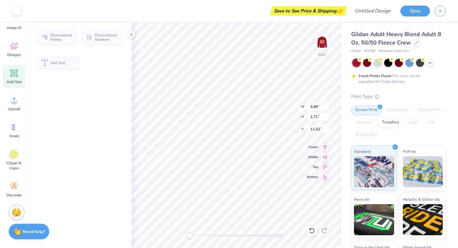
type input "5.89"
type input "1.71"
type input "11.02"
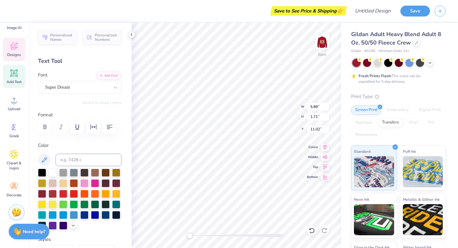
click at [13, 50] on icon at bounding box center [13, 45] width 9 height 9
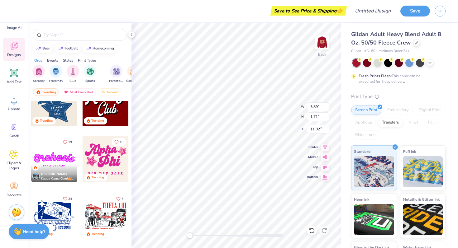
scroll to position [419, 0]
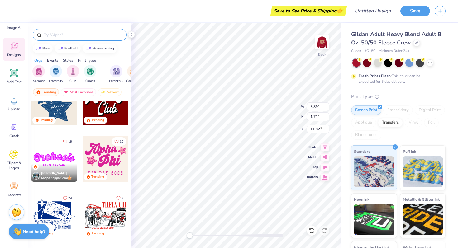
click at [84, 32] on input "text" at bounding box center [83, 35] width 80 height 6
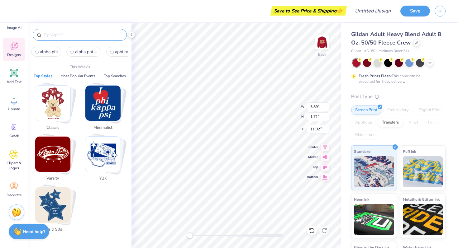
click at [60, 104] on img "Stack Card Button Classic" at bounding box center [52, 103] width 35 height 35
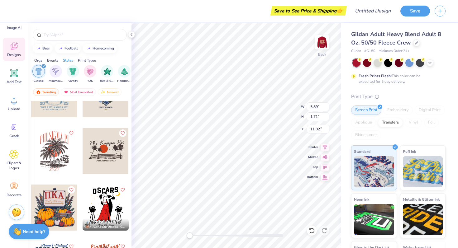
scroll to position [825, 0]
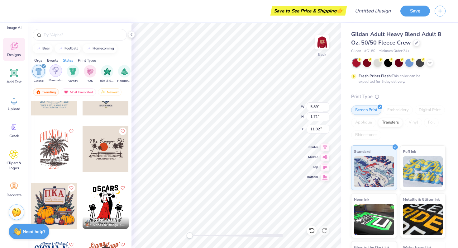
click at [59, 74] on div "filter for Minimalist" at bounding box center [56, 70] width 12 height 12
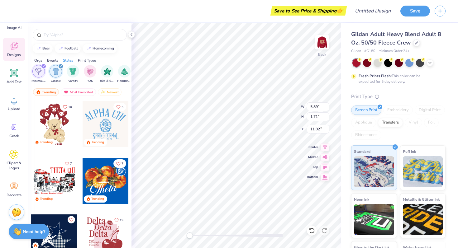
click at [60, 66] on icon "filter for Classic" at bounding box center [60, 66] width 2 height 2
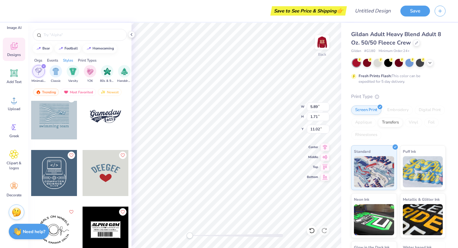
scroll to position [918, 0]
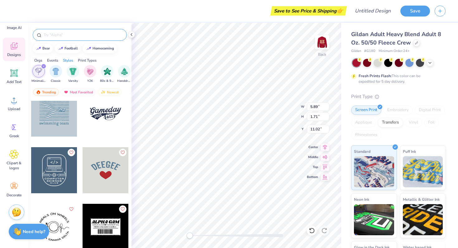
click at [60, 34] on input "text" at bounding box center [83, 35] width 80 height 6
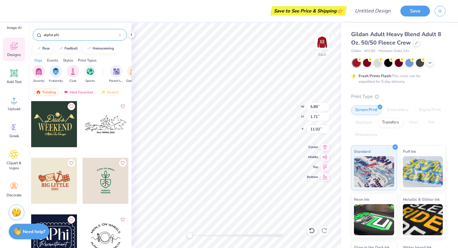
type input "alpha phi"
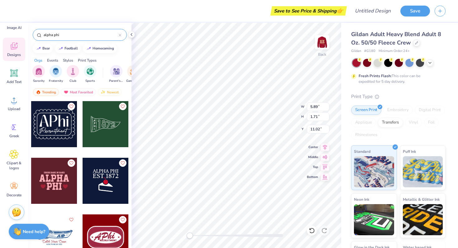
click at [60, 34] on input "alpha phi" at bounding box center [81, 35] width 76 height 6
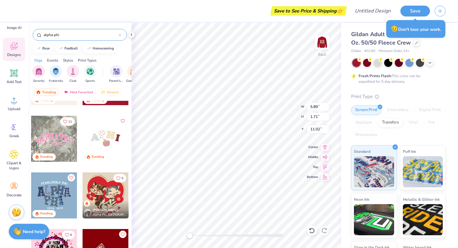
scroll to position [44, 0]
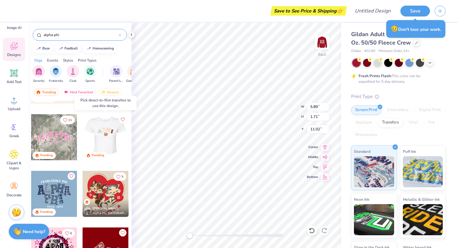
click at [108, 140] on div at bounding box center [105, 137] width 46 height 46
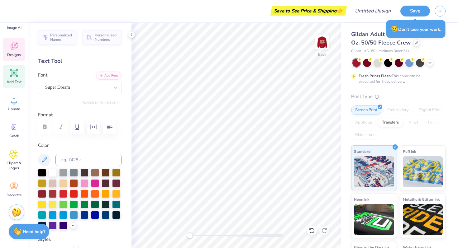
click at [19, 46] on div "Designs" at bounding box center [14, 49] width 22 height 23
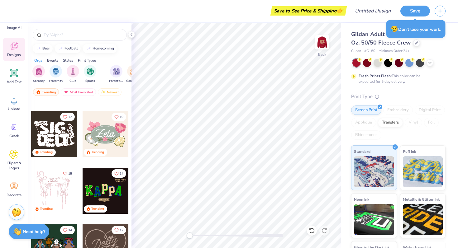
scroll to position [105, 0]
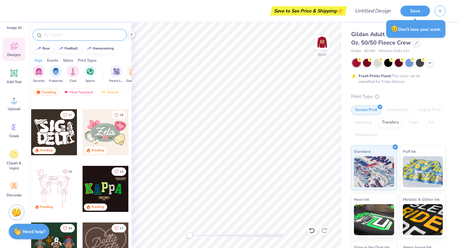
click at [66, 39] on div at bounding box center [80, 35] width 94 height 12
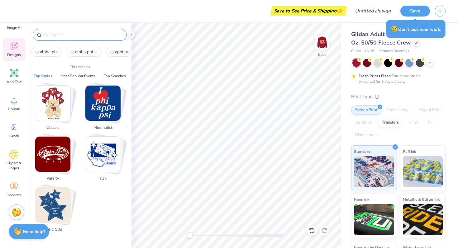
click at [65, 36] on input "text" at bounding box center [83, 35] width 80 height 6
click at [55, 49] on span "alpha phi" at bounding box center [49, 52] width 18 height 6
type input "alpha phi"
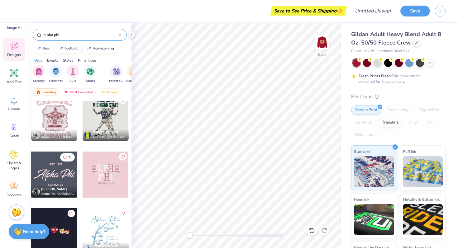
scroll to position [922, 0]
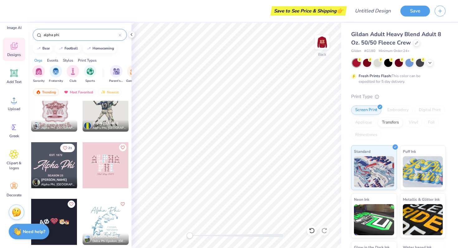
click at [61, 163] on div at bounding box center [54, 165] width 46 height 46
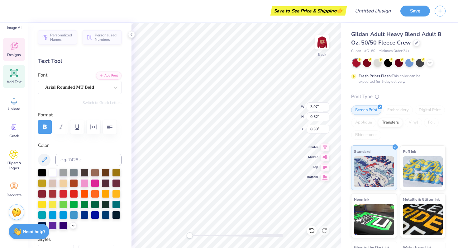
scroll to position [0, 0]
type textarea "S"
type textarea "Beta Alpha"
type input "10.78"
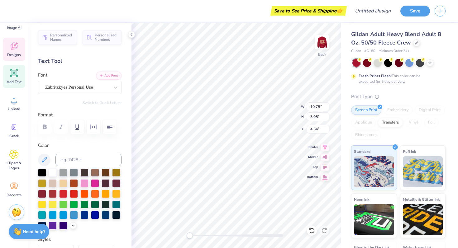
type input "3.08"
type input "4.54"
type input "3.67"
type input "0.66"
type input "8.27"
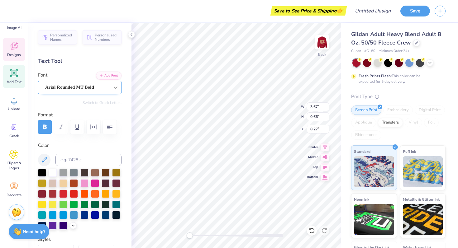
click at [113, 89] on icon at bounding box center [115, 87] width 6 height 6
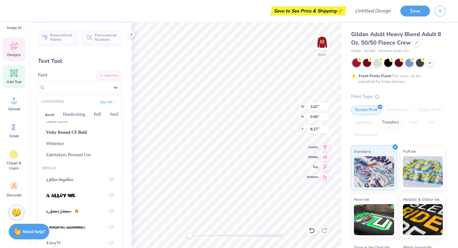
scroll to position [231, 0]
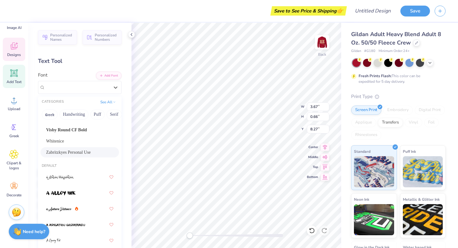
click at [91, 152] on span "Zabritzkyes Personal Use" at bounding box center [68, 152] width 45 height 7
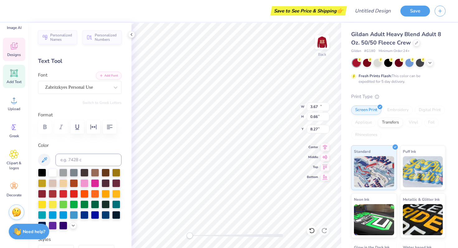
type input "10.78"
type input "3.08"
type input "4.54"
type input "5.95"
type input "3.34"
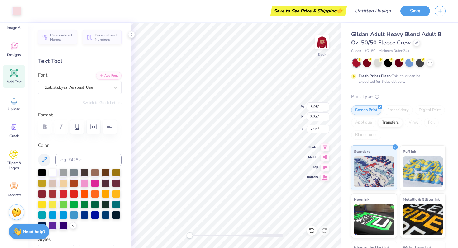
type input "3.00"
click at [85, 181] on div at bounding box center [84, 183] width 8 height 8
type input "2.24"
click at [313, 230] on icon at bounding box center [312, 231] width 6 height 6
click at [85, 181] on div at bounding box center [84, 183] width 8 height 8
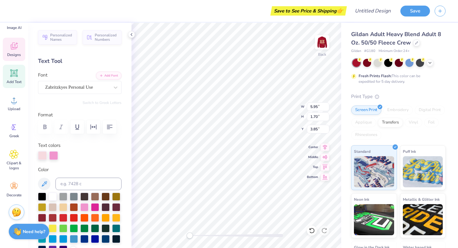
click at [44, 153] on div at bounding box center [42, 155] width 9 height 9
click at [43, 157] on div at bounding box center [42, 155] width 9 height 9
click at [83, 207] on div at bounding box center [84, 207] width 8 height 8
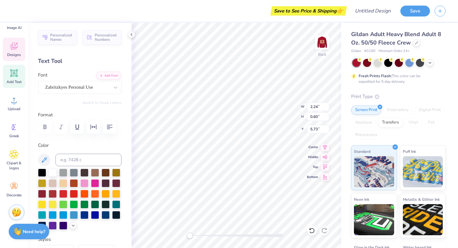
scroll to position [0, 0]
click at [86, 181] on div at bounding box center [84, 183] width 8 height 8
type input "1.81"
type input "0.29"
type input "3.00"
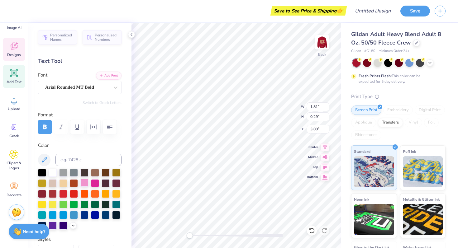
click at [85, 183] on div at bounding box center [84, 183] width 8 height 8
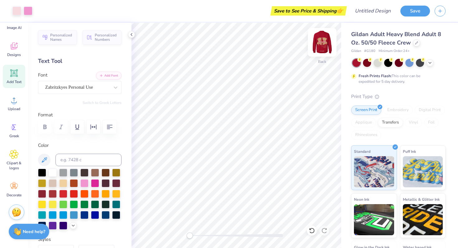
click at [322, 41] on img at bounding box center [322, 42] width 25 height 25
click at [43, 161] on icon at bounding box center [44, 159] width 5 height 5
click at [320, 41] on img at bounding box center [322, 42] width 25 height 25
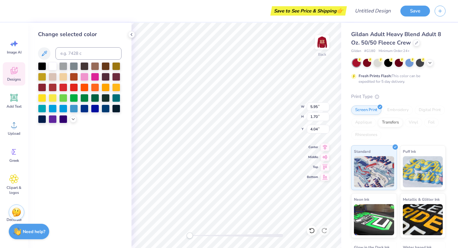
scroll to position [25, 0]
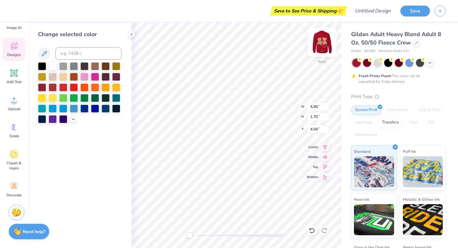
click at [325, 44] on img at bounding box center [322, 42] width 25 height 25
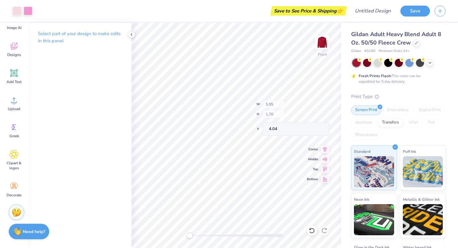
type input "5.96"
type input "6.36"
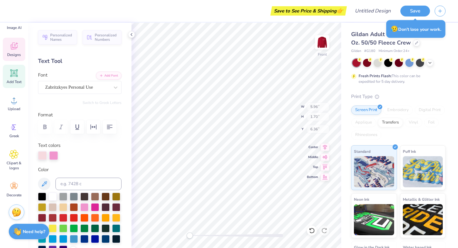
type input "13.22"
type input "17.97"
type input "7.41"
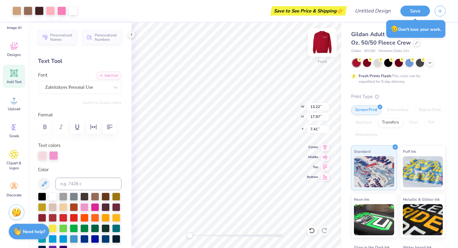
click at [319, 40] on img at bounding box center [322, 42] width 25 height 25
type input "13.19"
type input "17.93"
type input "5.08"
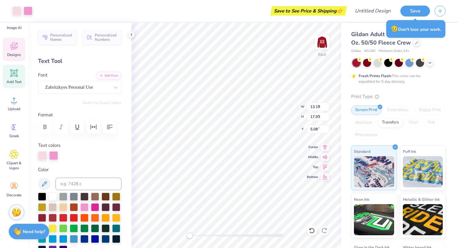
type input "5.95"
type input "1.70"
type input "4.04"
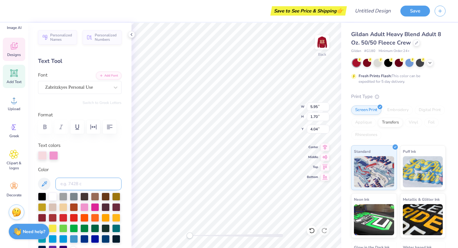
click at [71, 185] on input at bounding box center [88, 184] width 66 height 12
type input "176 c"
click at [53, 156] on div at bounding box center [53, 155] width 9 height 9
click at [52, 156] on div at bounding box center [53, 155] width 9 height 9
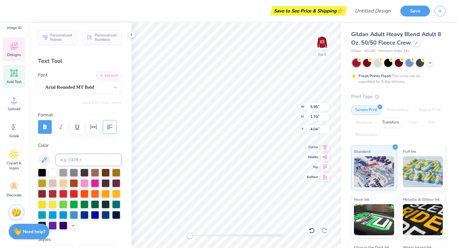
type input "1.81"
type input "0.29"
type input "3.75"
click at [82, 159] on input at bounding box center [88, 160] width 66 height 12
type input "176 c"
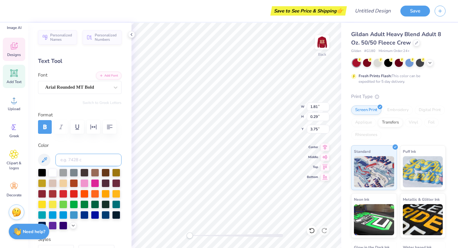
click at [79, 159] on input at bounding box center [88, 160] width 66 height 12
type input "176 c"
click at [68, 166] on div "Color" at bounding box center [79, 186] width 83 height 88
click at [68, 160] on input at bounding box center [88, 160] width 66 height 12
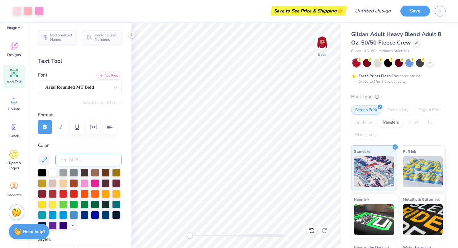
click at [78, 157] on input at bounding box center [88, 160] width 66 height 12
click at [310, 231] on icon at bounding box center [312, 231] width 6 height 6
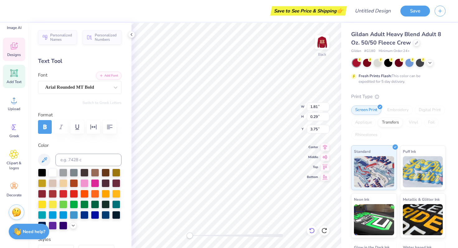
scroll to position [0, 0]
click at [78, 158] on input at bounding box center [88, 160] width 66 height 12
type input "176 c"
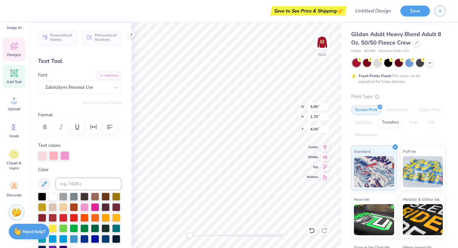
type input "5.95"
type input "1.70"
type input "4.04"
click at [55, 156] on div at bounding box center [53, 155] width 9 height 9
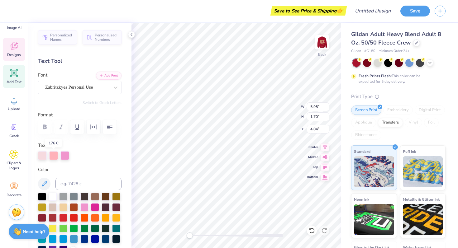
click at [51, 158] on div at bounding box center [53, 155] width 9 height 9
click at [53, 154] on div at bounding box center [53, 155] width 9 height 9
click at [68, 181] on input at bounding box center [88, 184] width 66 height 12
type input "176 c"
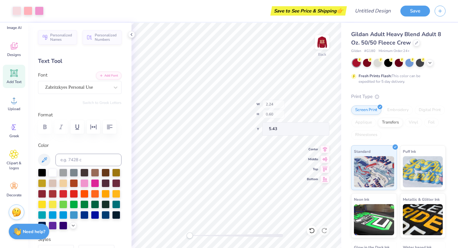
type input "2.24"
type input "0.60"
type input "5.43"
click at [98, 156] on input at bounding box center [88, 160] width 66 height 12
type input "176c"
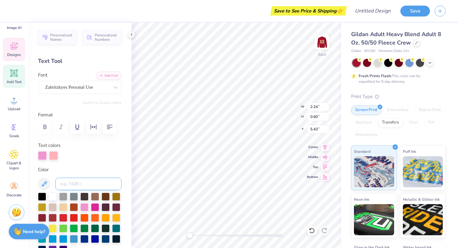
click at [93, 183] on input at bounding box center [88, 184] width 66 height 12
type input "176 c"
type input "3.84"
type input "1.04"
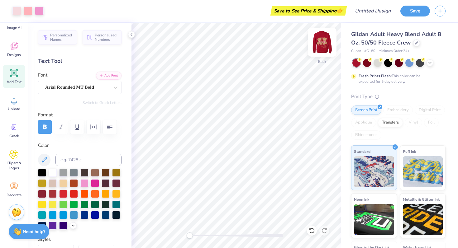
click at [324, 43] on img at bounding box center [322, 42] width 25 height 25
click at [320, 38] on img at bounding box center [322, 42] width 25 height 25
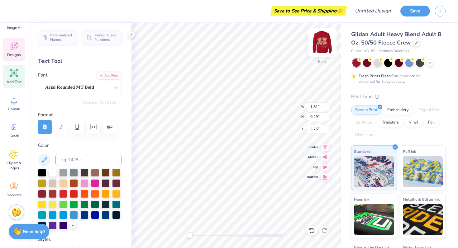
type textarea "E"
